Goal: Task Accomplishment & Management: Complete application form

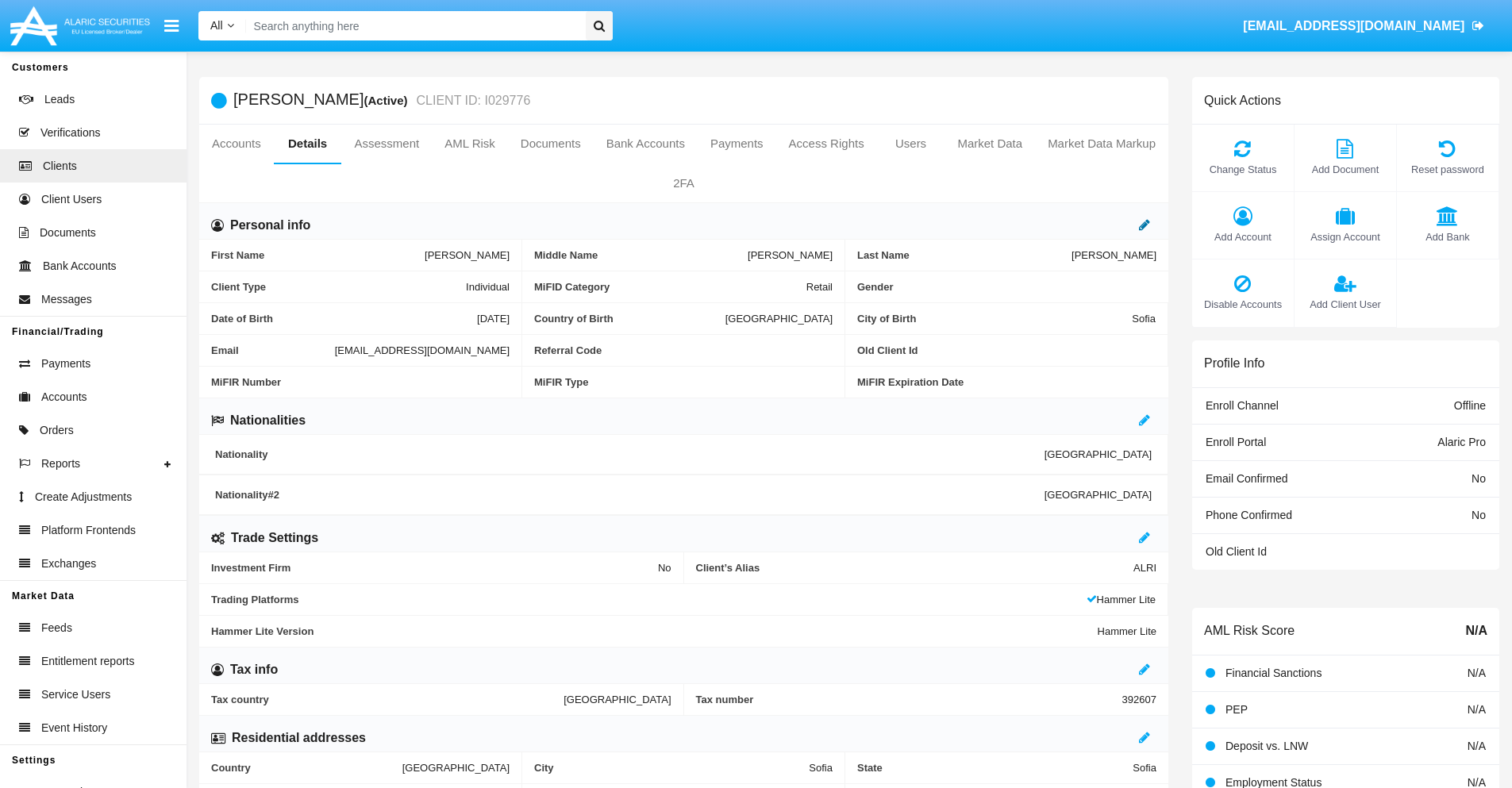
click at [1145, 225] on icon at bounding box center [1145, 225] width 12 height 12
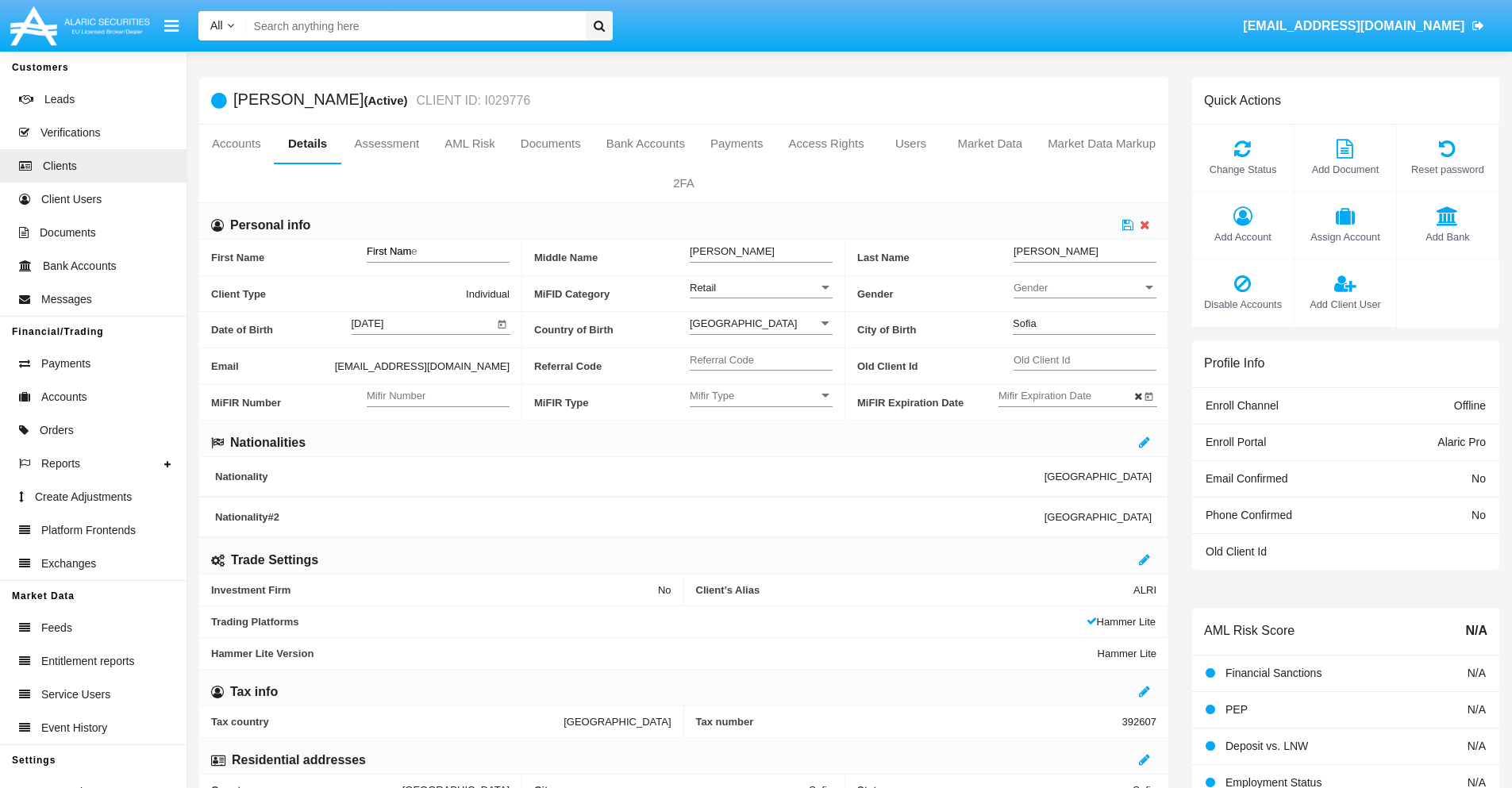
type input "First Name"
click at [1128, 225] on icon at bounding box center [1128, 225] width 12 height 12
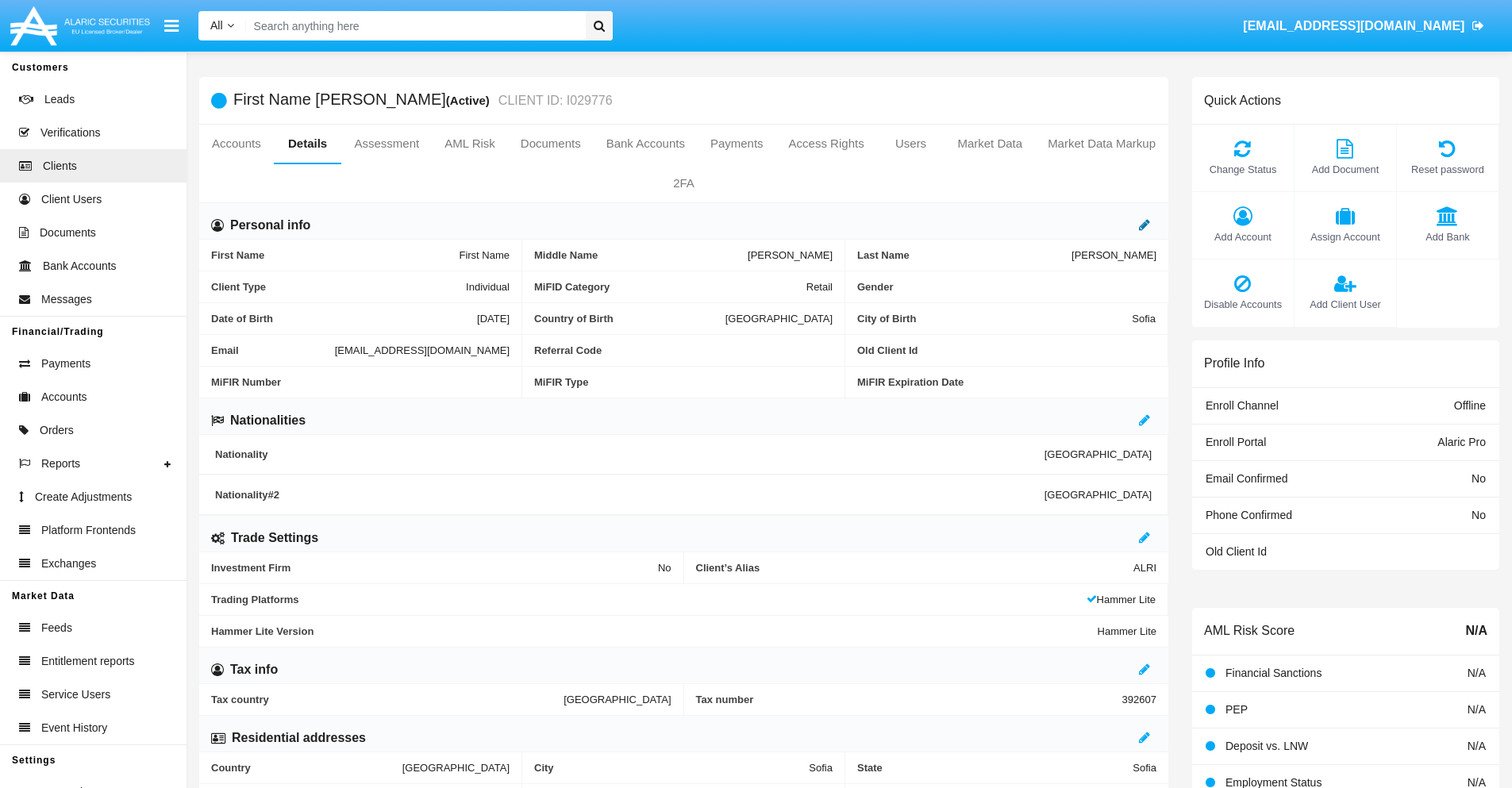
click at [1145, 225] on icon at bounding box center [1145, 225] width 12 height 12
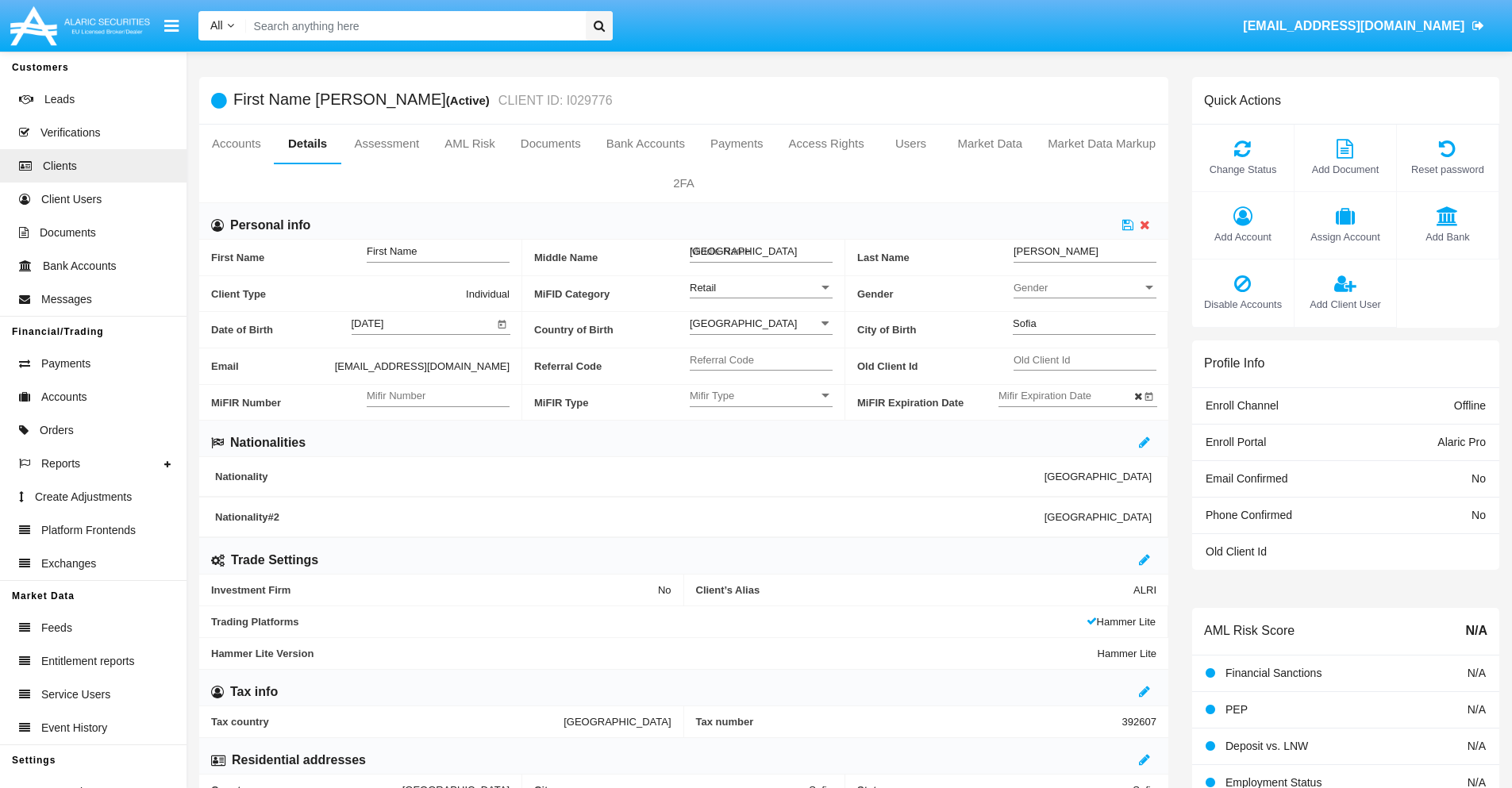
type input "Middle Name"
click at [1128, 225] on icon at bounding box center [1128, 225] width 12 height 12
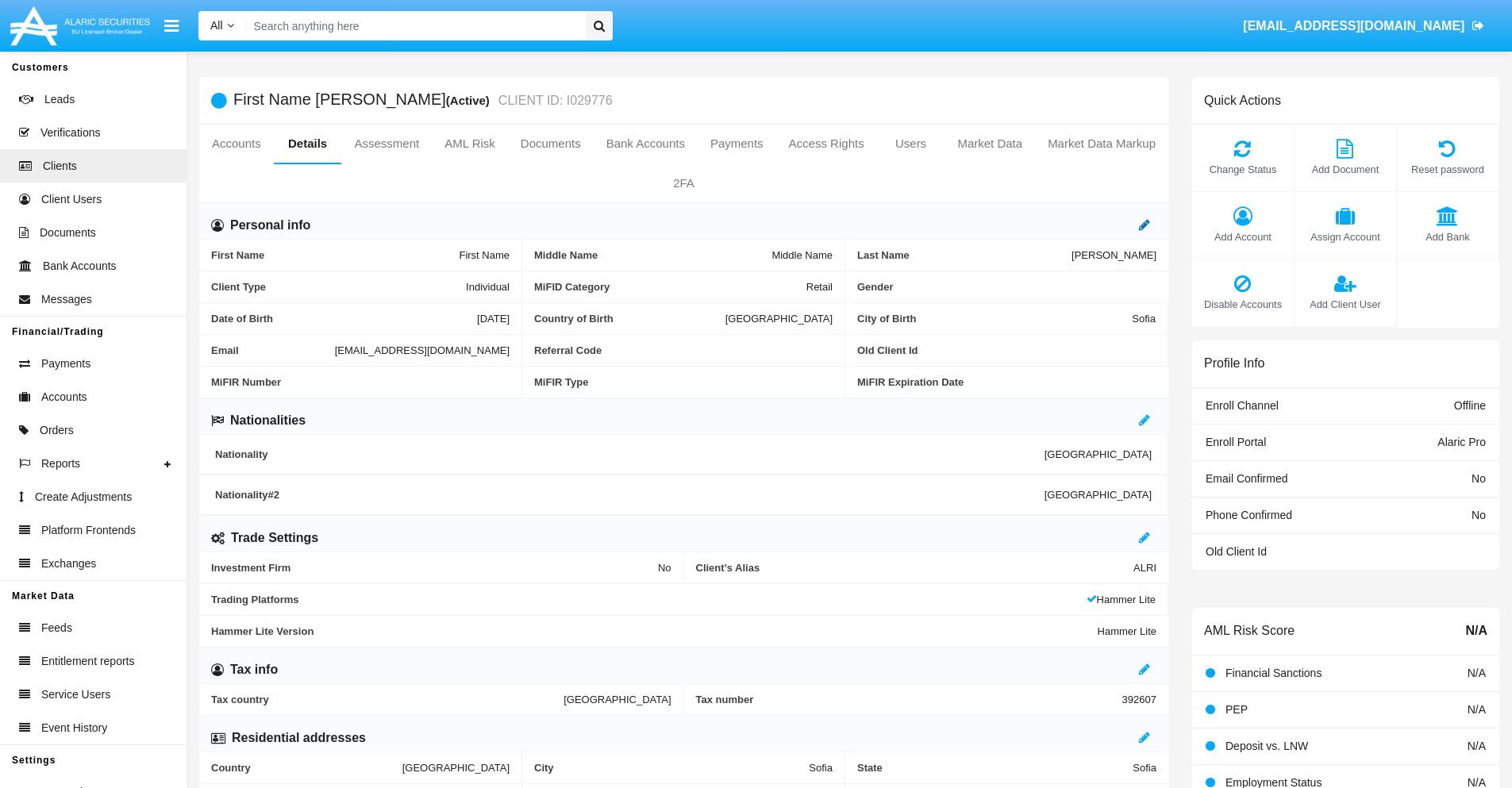
click at [1145, 225] on icon at bounding box center [1145, 225] width 12 height 12
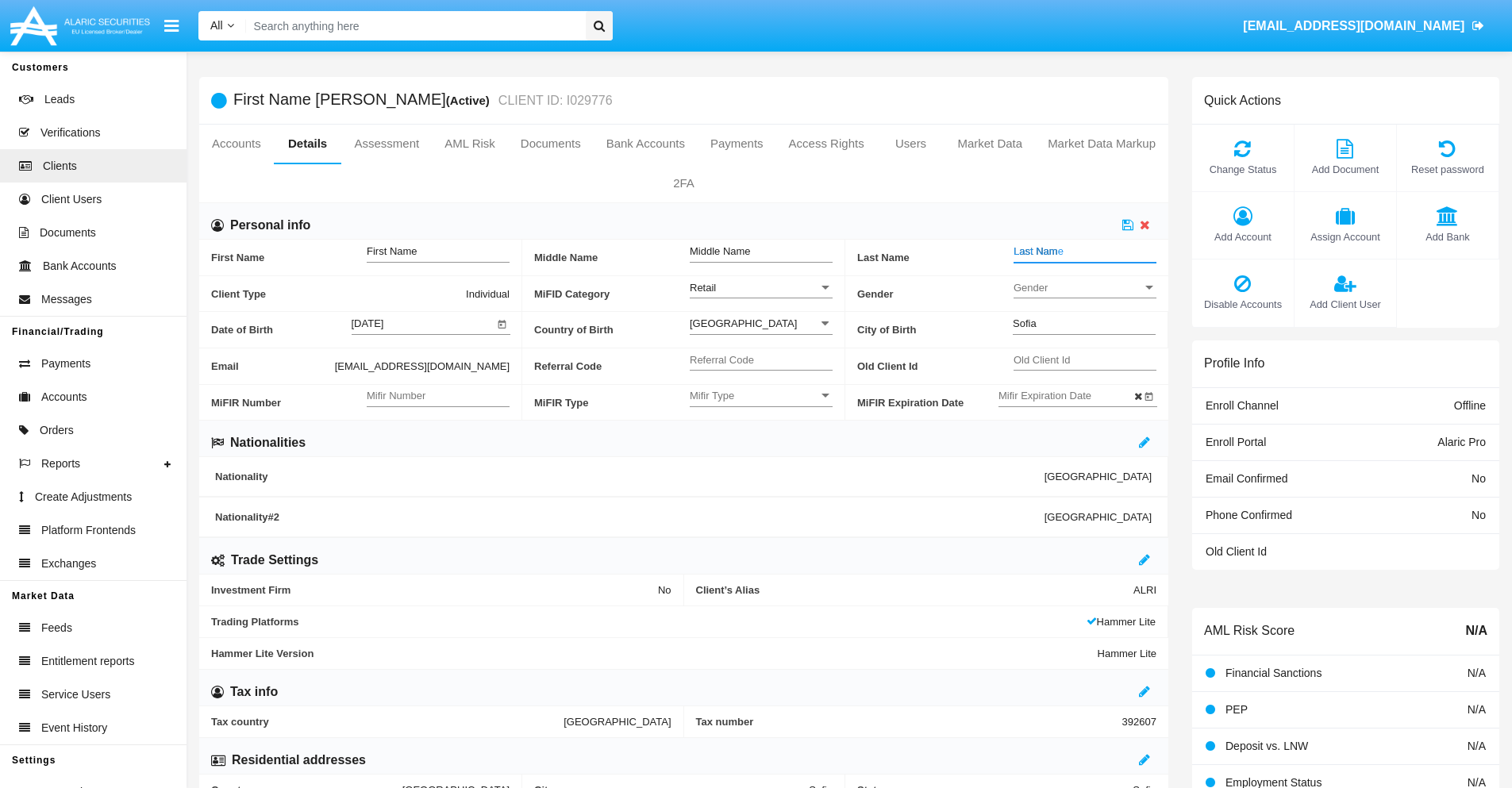
type input "Last Name"
click at [1128, 225] on icon at bounding box center [1128, 225] width 12 height 12
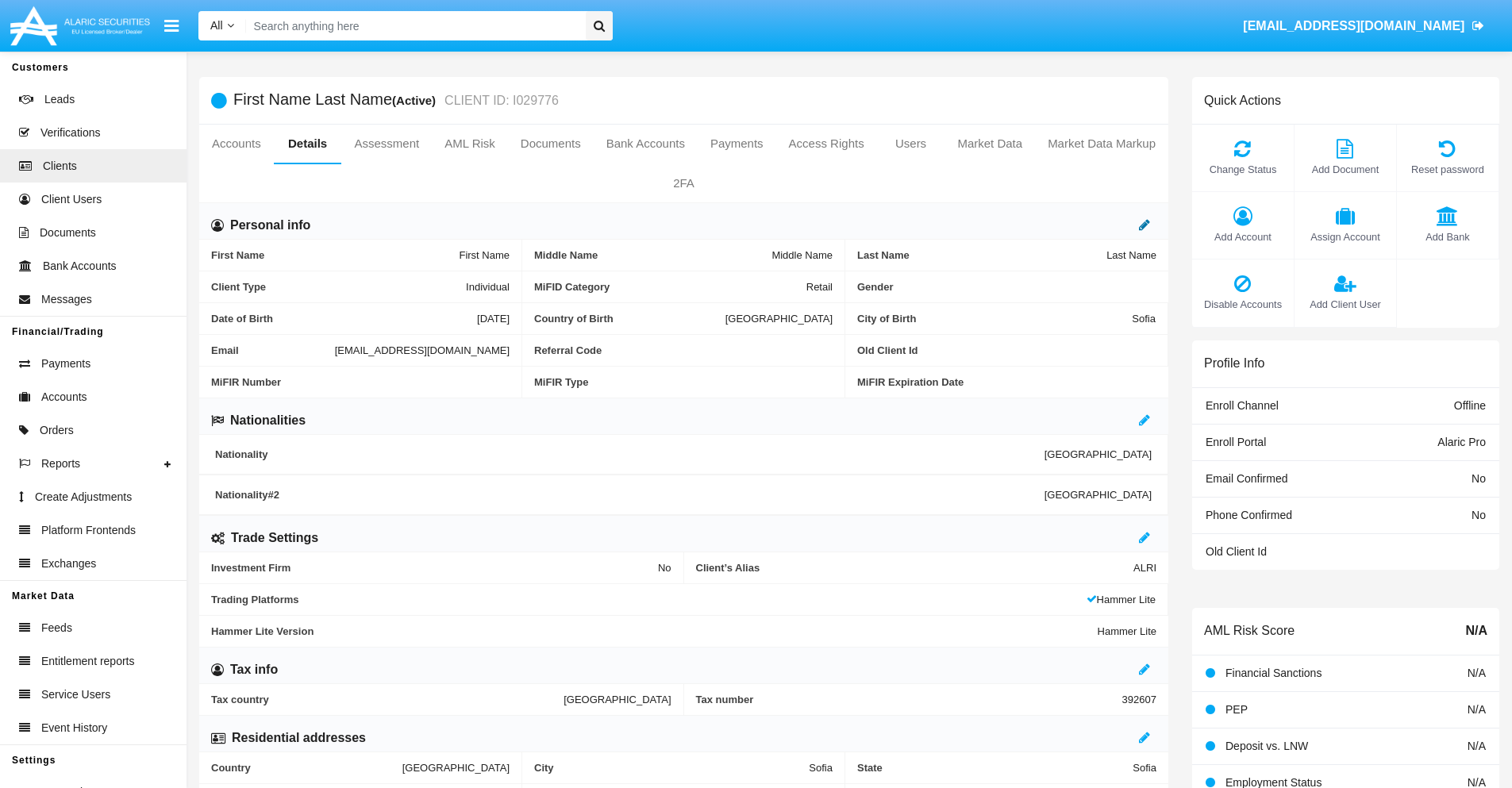
click at [1145, 225] on icon at bounding box center [1145, 225] width 12 height 12
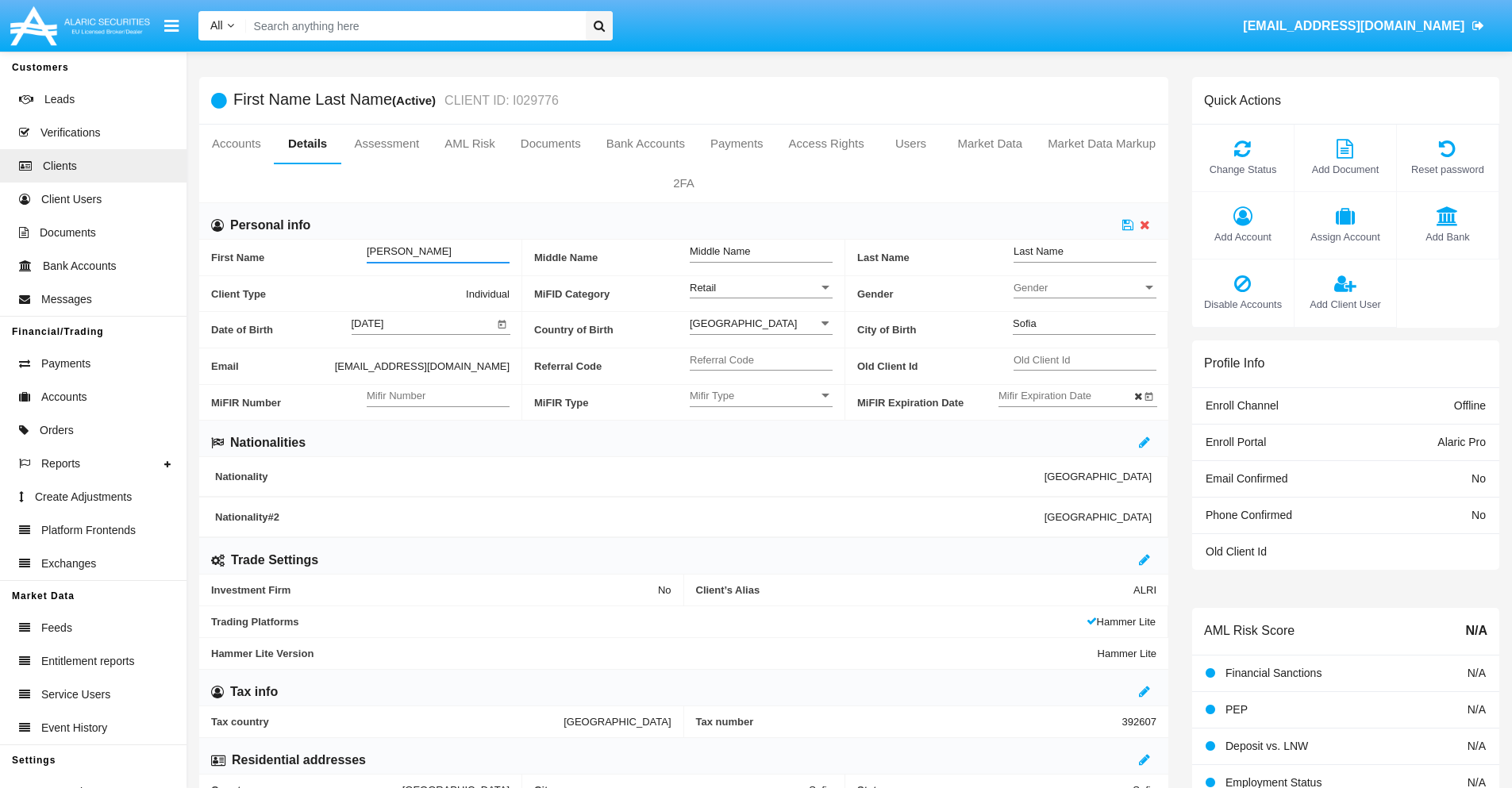
type input "[PERSON_NAME]"
type input "Kihn"
click at [1128, 225] on icon at bounding box center [1128, 225] width 12 height 12
